Goal: Book appointment/travel/reservation

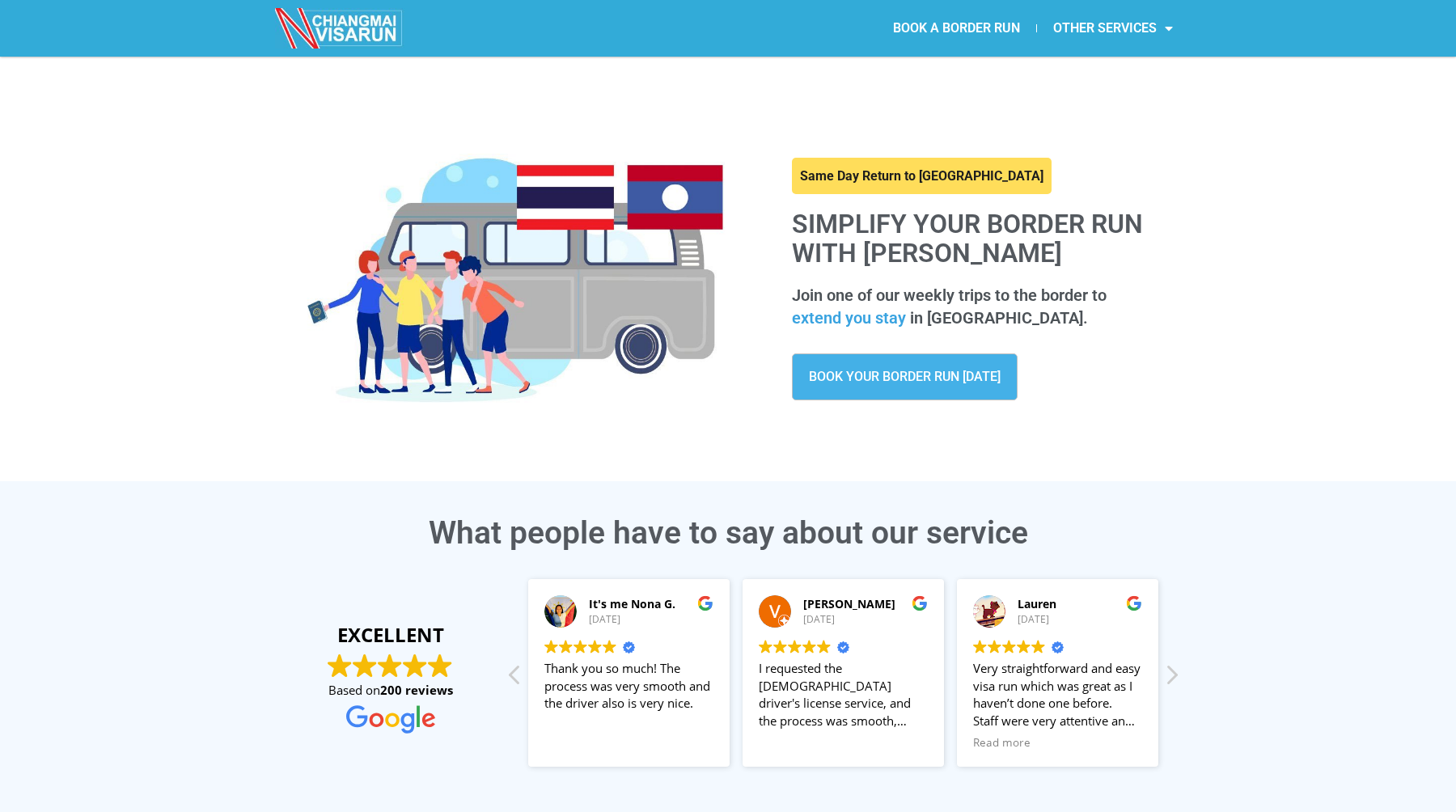
click at [876, 375] on span "BOOK YOUR BORDER RUN [DATE]" at bounding box center [904, 376] width 191 height 13
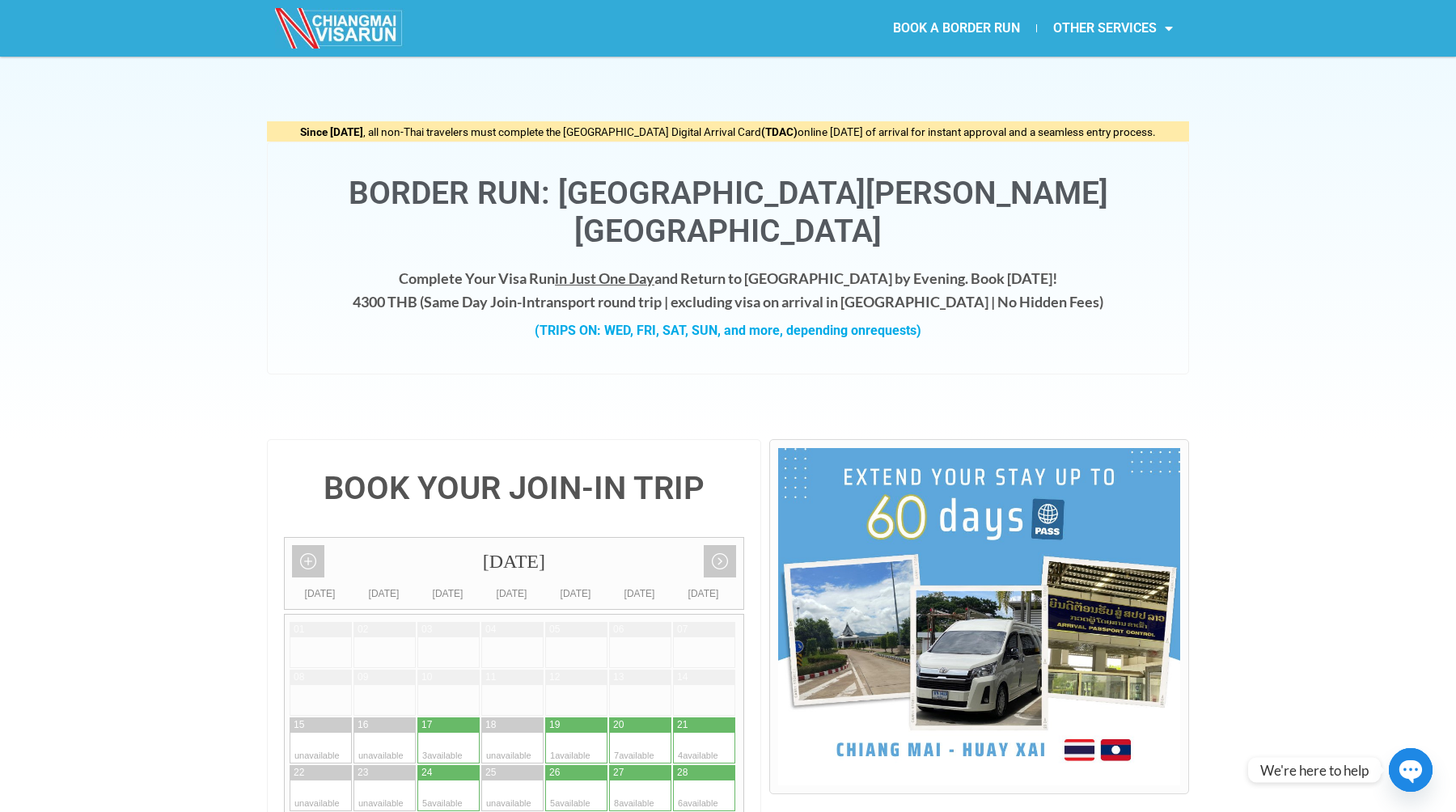
click at [955, 26] on link "BOOK A BORDER RUN" at bounding box center [956, 29] width 159 height 38
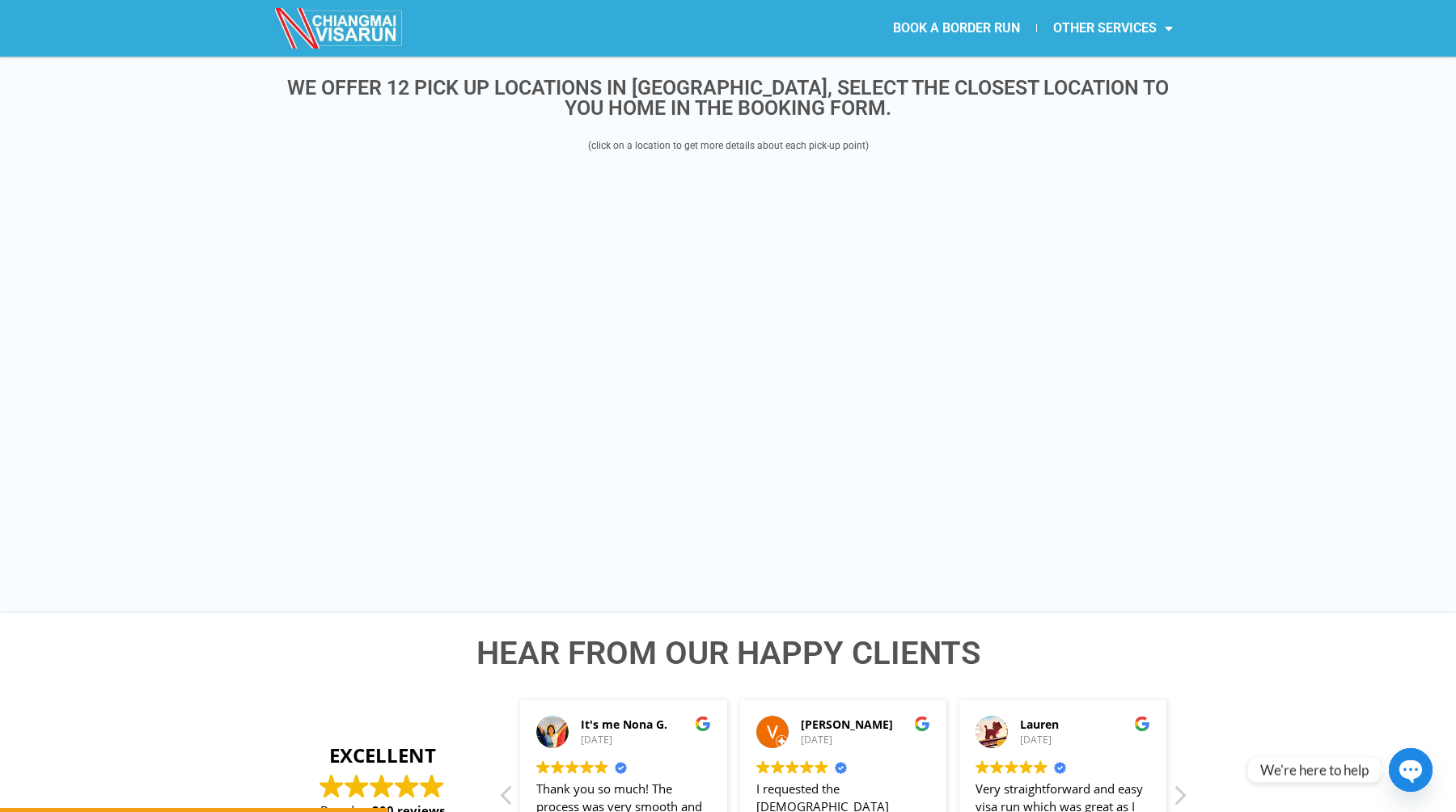
scroll to position [1950, 0]
